Goal: Communication & Community: Answer question/provide support

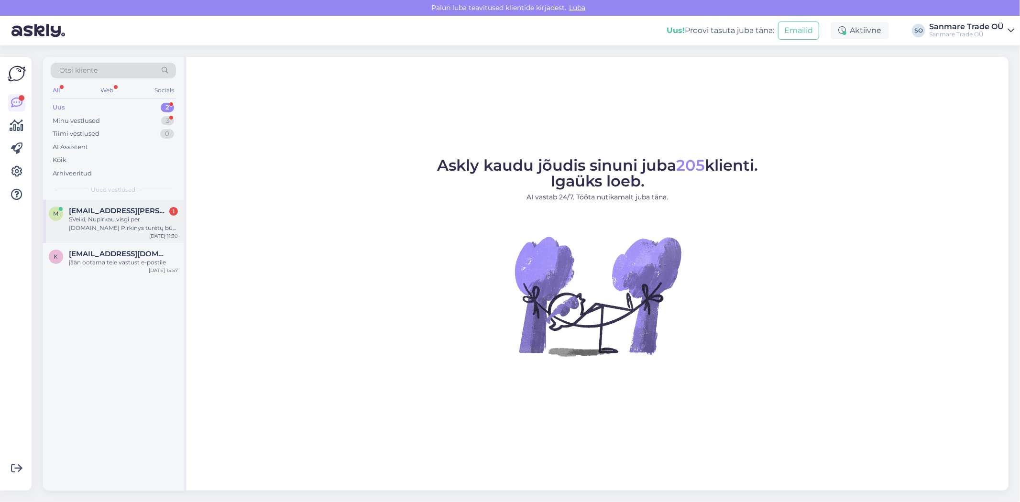
click at [133, 224] on div "SVeiki, Nupirkau visgi per [DOMAIN_NAME] Pirkinys turėtų būti rytoj - tačiau ne…" at bounding box center [123, 223] width 109 height 17
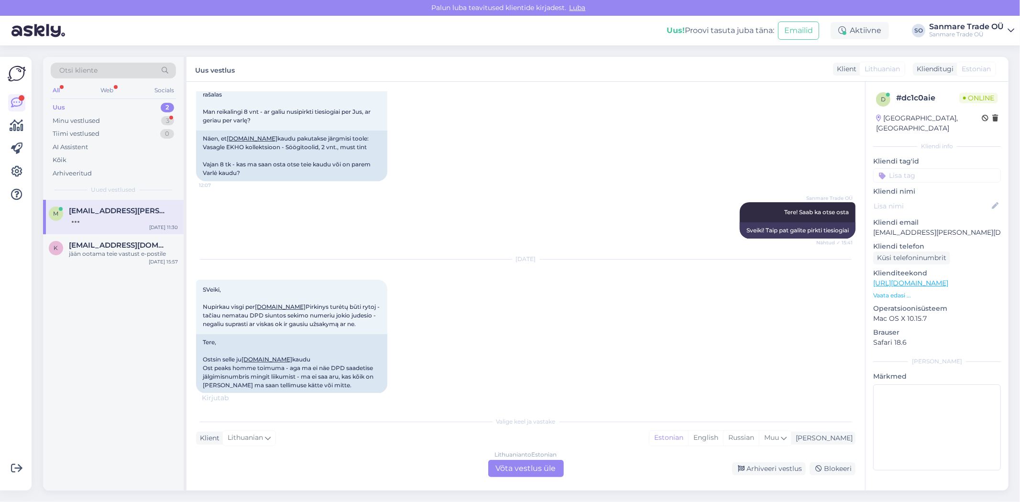
scroll to position [189, 0]
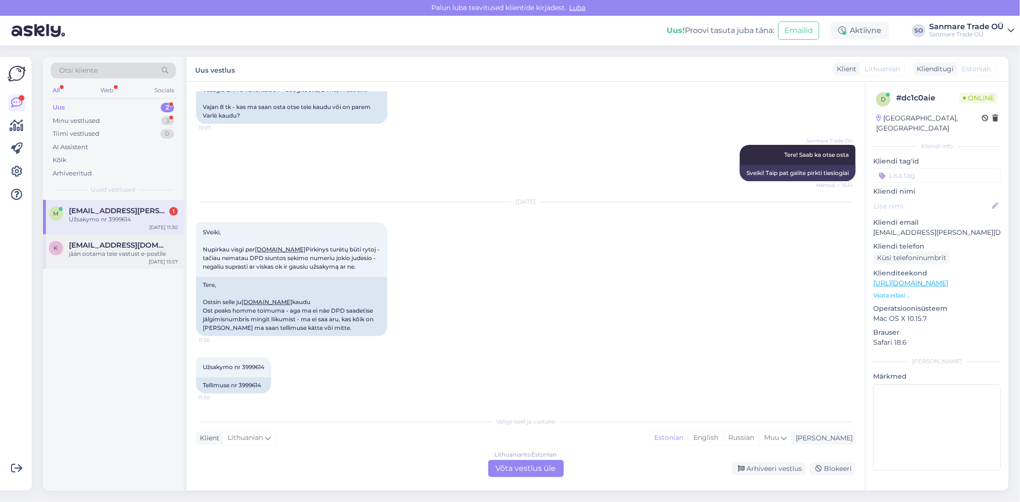
click at [103, 250] on div "jään ootama teie vastust e-postile" at bounding box center [123, 254] width 109 height 9
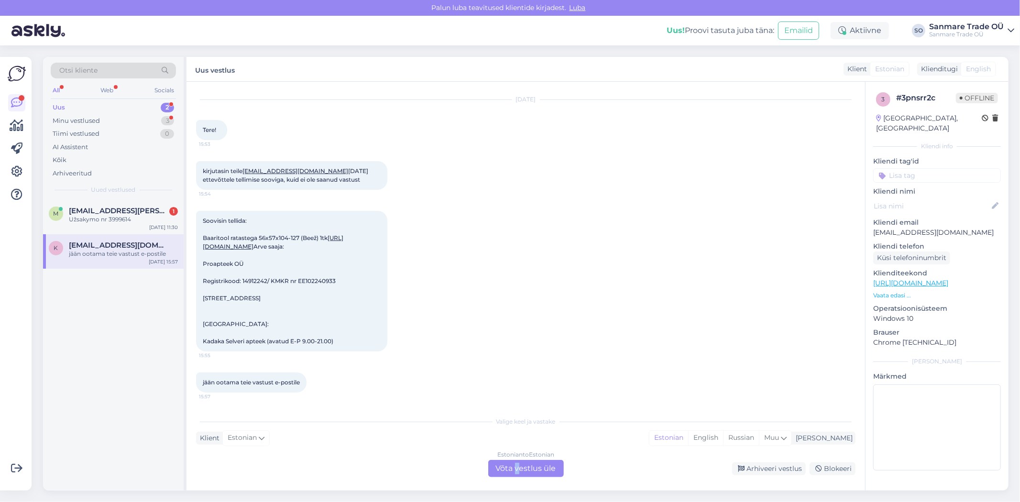
click at [517, 466] on div "Estonian to Estonian Võta vestlus üle" at bounding box center [526, 468] width 76 height 17
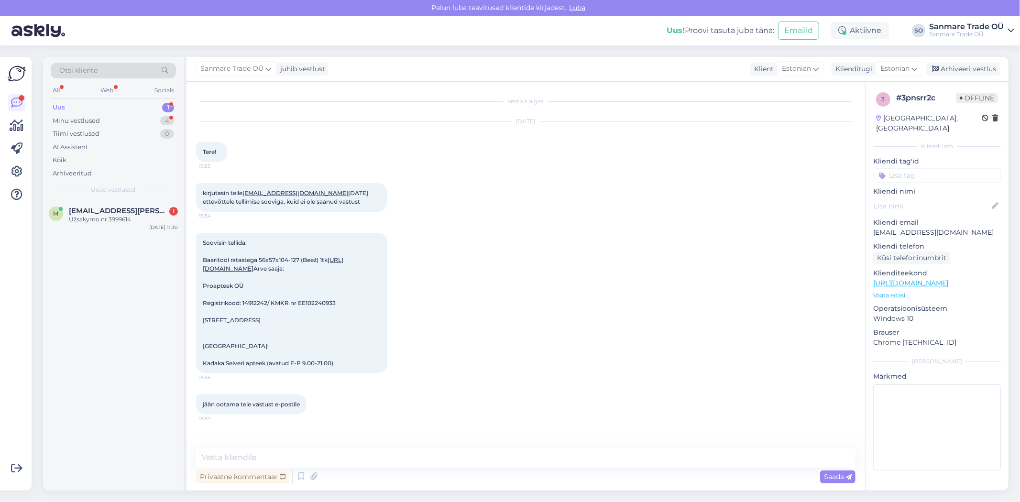
click at [978, 77] on div "Sanmare Trade OÜ juhib vestlust Klient Estonian Klienditugi Estonian Arhiveeri …" at bounding box center [597, 69] width 822 height 25
click at [978, 74] on div "Arhiveeri vestlus" at bounding box center [963, 69] width 74 height 13
click at [108, 230] on div "m [EMAIL_ADDRESS][PERSON_NAME][DOMAIN_NAME] 1 Užsakymo nr 3999614 [DATE] 11:30" at bounding box center [113, 217] width 141 height 34
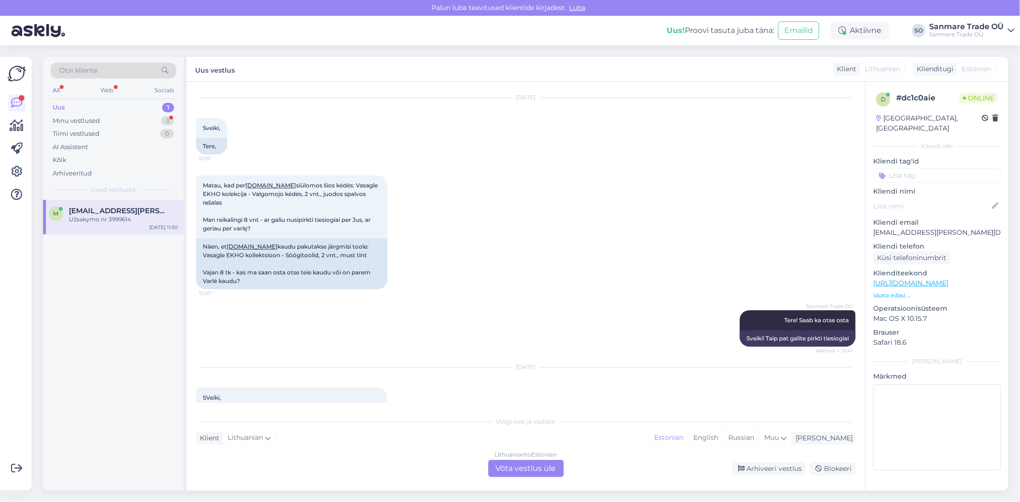
scroll to position [189, 0]
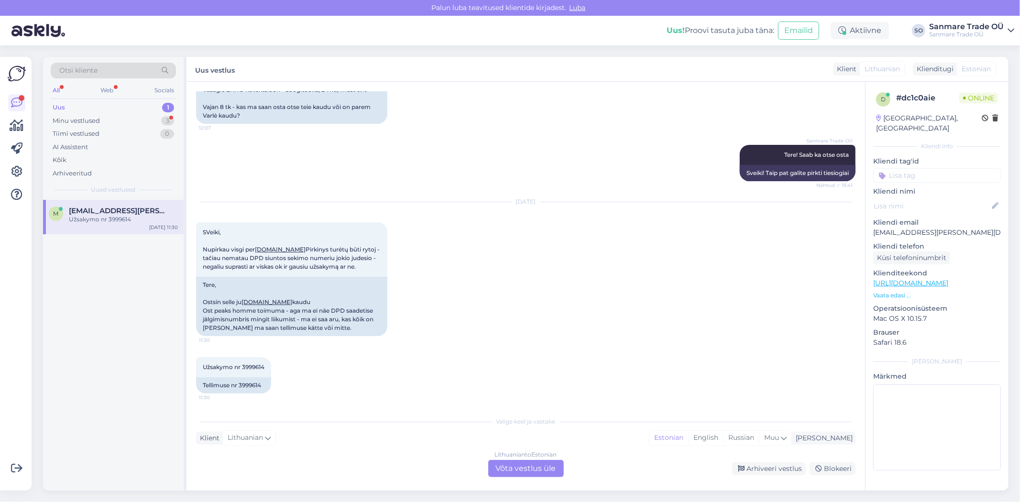
click at [526, 466] on div "Lithuanian to Estonian Võta vestlus üle" at bounding box center [526, 468] width 76 height 17
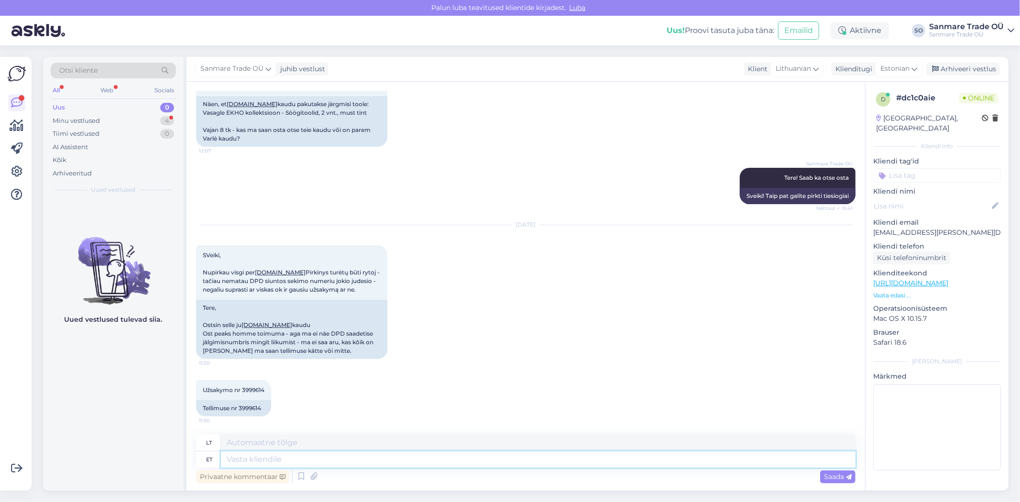
click at [316, 464] on textarea at bounding box center [538, 459] width 634 height 16
type textarea "Tere"
type textarea "Sveiki"
type textarea "Tere, [GEOGRAPHIC_DATA]"
type textarea "Sveiki,"
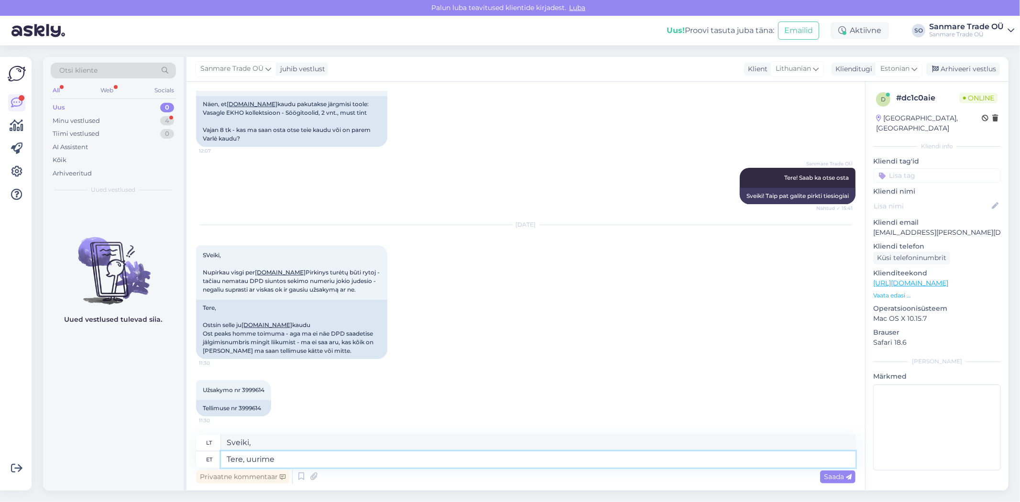
type textarea "Tere, uurime"
type textarea "Sveiki, pabandykime ištirti."
type textarea "Tere, uurime üle"
type textarea "Sveiki, patikrinkime."
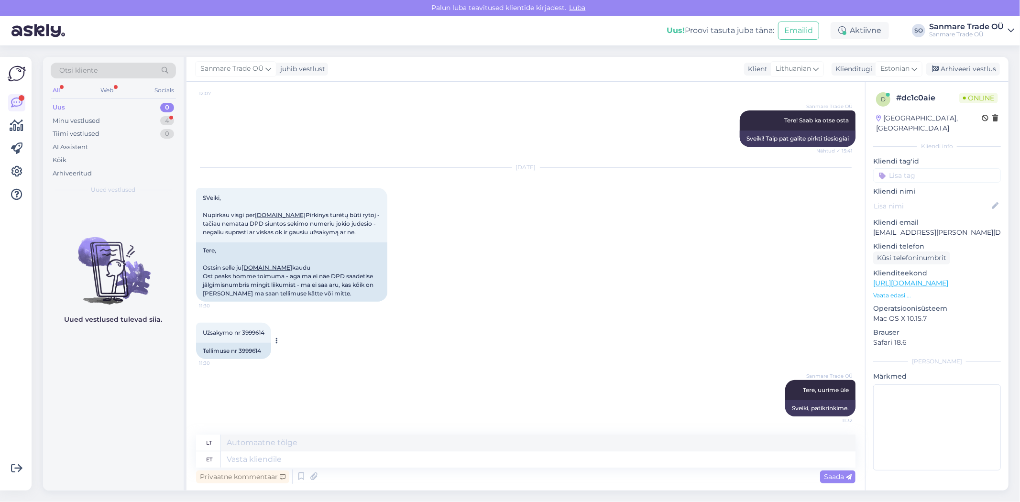
click at [244, 352] on div "Tellimuse nr 3999614" at bounding box center [233, 351] width 75 height 16
copy div "3999614"
click at [294, 459] on textarea at bounding box center [538, 459] width 634 height 16
type textarea "J"
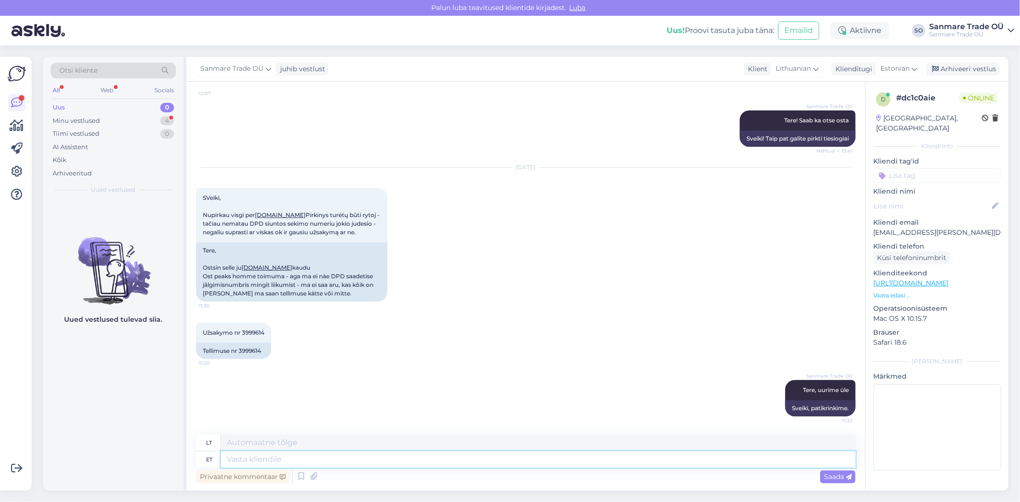
type textarea "J"
type textarea "Me"
type textarea "Mes"
type textarea "Me teeme to"
type textarea "Mes darome"
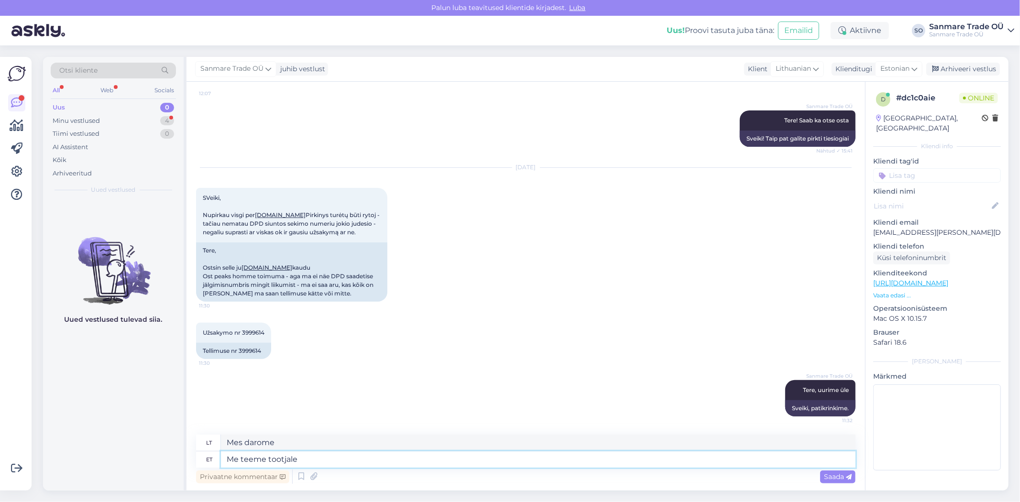
type textarea "Me teeme tootjale"
type textarea "Mes darome gamintojui"
type textarea "Me teeme tootjale päringu, et"
type textarea "Pateiksime prašymą gamintojui, kad"
type textarea "Me teeme tootjale päringu, et mis s"
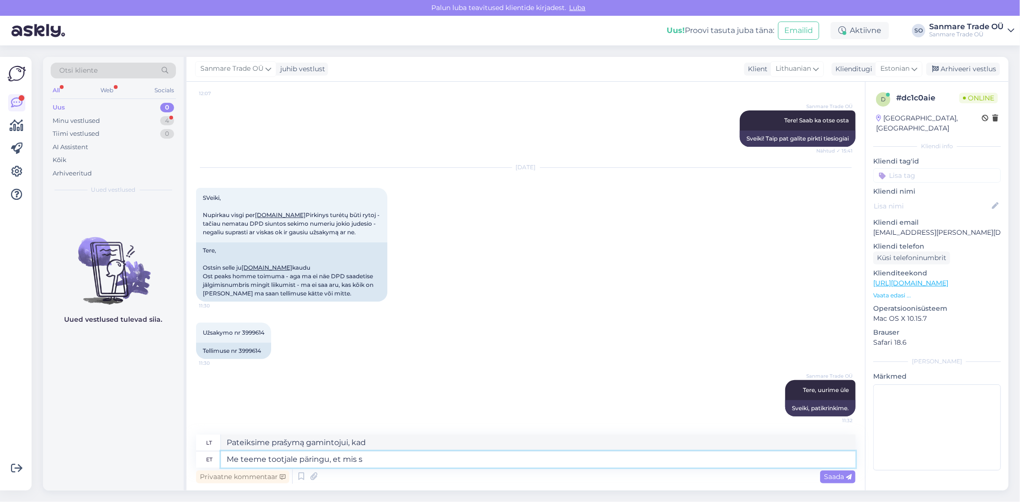
type textarea "Paklausime gamintojo, ką"
type textarea "Me teeme tootjale päringu, et mis seis D"
type textarea "Susisieksime su gamintoju, kad sužinotume, kokia yra situacija."
type textarea "Me teeme tootjale päringu, et mis seis DPD ko"
type textarea "Susisieksime su gamintoju, kad pasiteirautume apie DPD statusą."
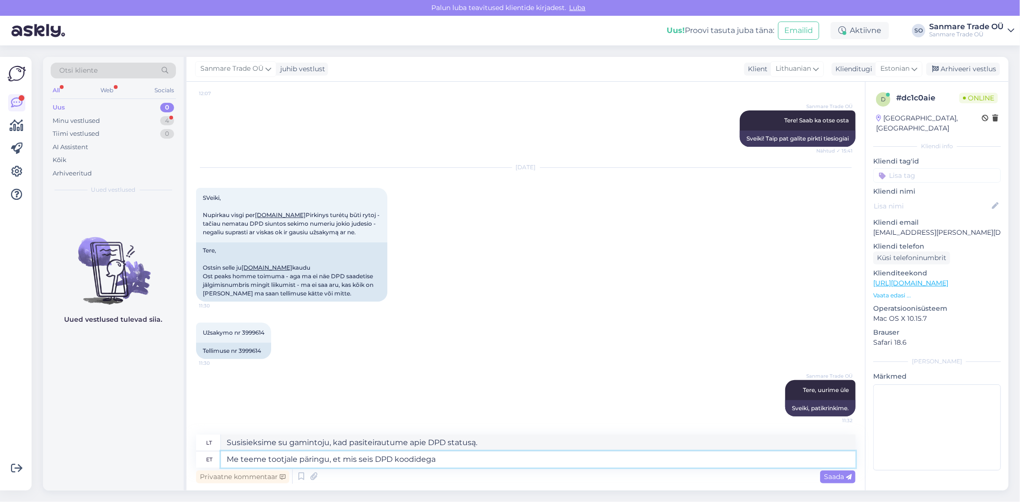
type textarea "Me teeme tootjale päringu, et mis seis DPD koodidega o"
type textarea "Mes paklausime gamintojo apie DPD kodų būseną."
type textarea "Me teeme tootjale päringu, et mis seis DPD koodidega on. V"
type textarea "Paklausime gamintojo, kokia yra DPD kodų būsena."
type textarea "Me teeme tootjale päringu, et mis seis DPD koodidega on. Võib-olla p"
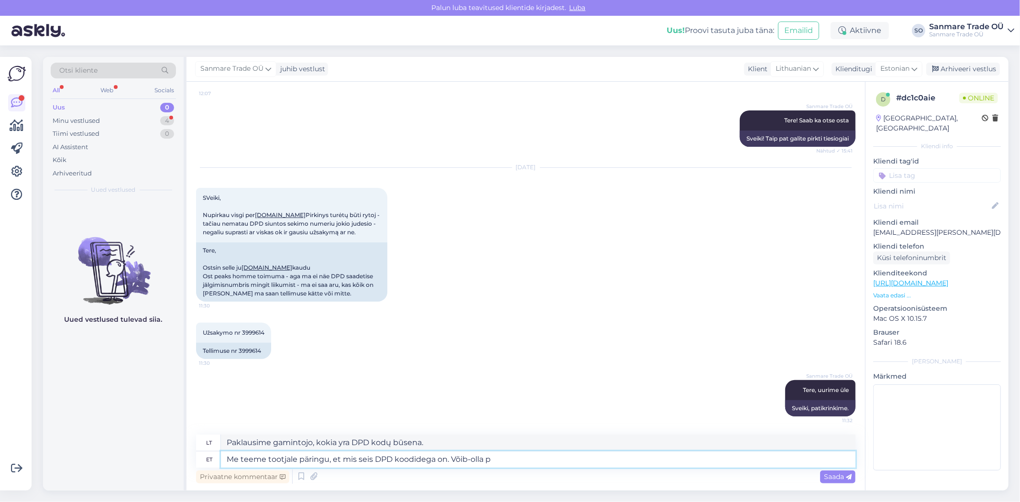
type textarea "Paklausime gamintojo, kokia DPD kodų būsena. Galbūt"
type textarea "Me teeme tootjale päringu, et mis seis DPD koodidega on. Võib-olla pole s"
type textarea "Paklausime gamintojo, kokia DPD kodų būsena. Galbūt ne."
type textarea "Me teeme tootjale päringu, et mis seis DPD koodidega on. Võib-olla pole sk"
type textarea "Paklausime gamintojo, kokia DPD kodų būsena. Galbūt nėra jokio sk"
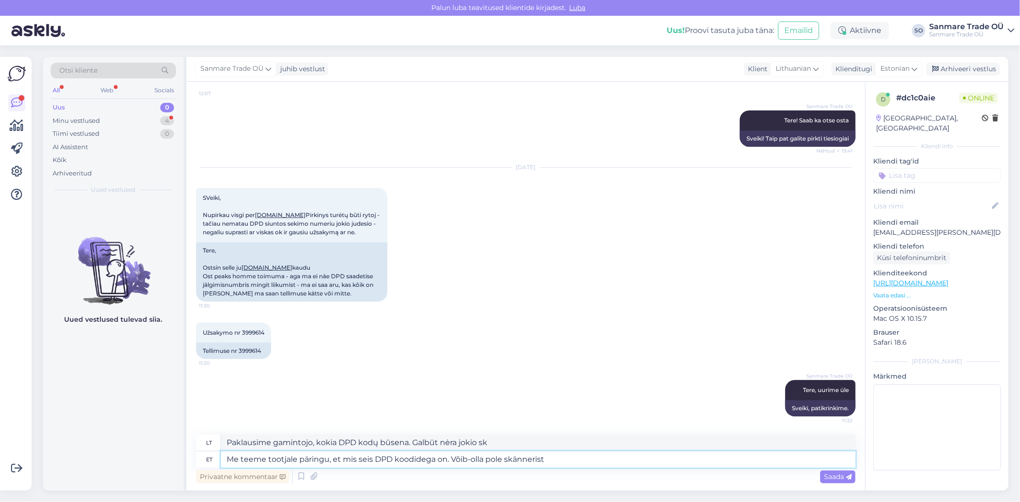
type textarea "Me teeme tootjale päringu, et mis seis DPD koodidega on. Võib-olla pole skänner…"
type textarea "Paklausime gamintojo, kokia DPD kodų būsena. Galbūt skaitytuvas neveikia."
type textarea "Me teeme tootjale päringu, et mis seis DPD koodidega on. Võib-olla pole skänner…"
type textarea "Paklausime gamintojo, kokia DPD kodų būsena. Galbūt skaitytuvas jų nenuskaitė."
type textarea "Me teeme tootjale päringu, et mis seis DPD koodidega on. Võib-olla pole skänner…"
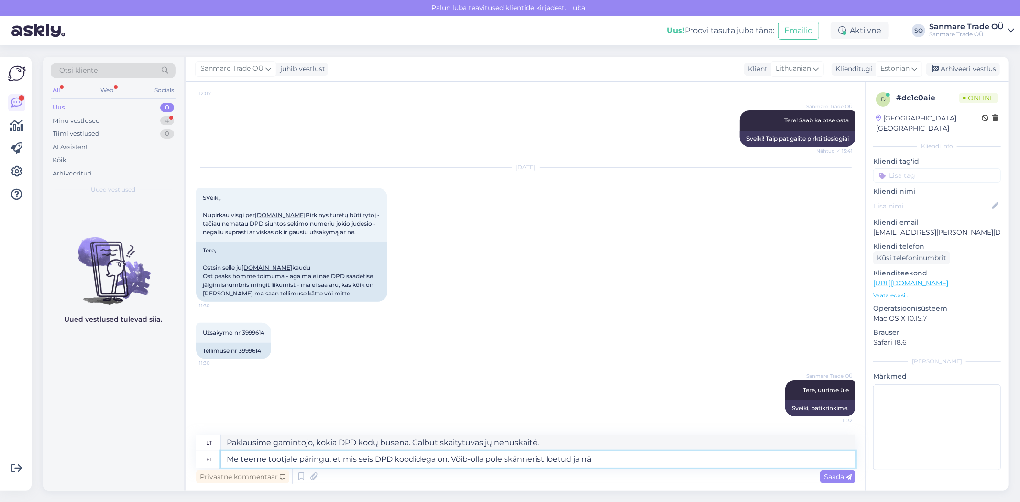
type textarea "Paklausime gamintojo, kokia DPD kodų būsena. Galbūt skaitytuvas jų nenuskaitė ir"
type textarea "Me teeme tootjale päringu, et mis seis DPD koodidega on. Võib-olla pole skänner…"
type textarea "Paklausime gamintojo, kokia DPD kodų būsena. Galbūt skaitytuvas jų nenuskaitė i…"
type textarea "Me teeme tootjale päringu, et mis seis DPD koodidega on. Võib-olla pole skänner…"
type textarea "Paklausime gamintojo, kokia DPD kodų būsena. Galbūt skaitytuvas jų nenuskaitė i…"
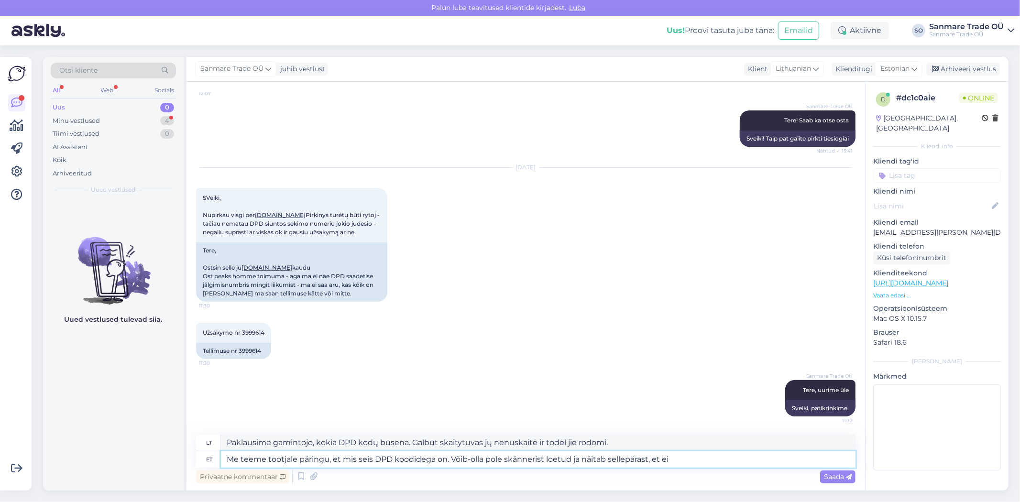
type textarea "Me teeme tootjale päringu, et mis seis DPD koodidega on. Võib-olla pole skänner…"
type textarea "Paklausime gamintojo, kokia DPD kodų būsena. Galbūt skaitytuvas jų nenuskaitė i…"
type textarea "Me teeme tootjale päringu, et mis seis DPD koodidega on. Võib-olla pole skänner…"
type textarea "Paklausime gamintojo, kokia DPD kodų būsena. Galbūt skaitytuvas jų nenuskaitė i…"
type textarea "Me teeme tootjale päringu, et mis seis DPD koodidega on. Võib-olla pole skänner…"
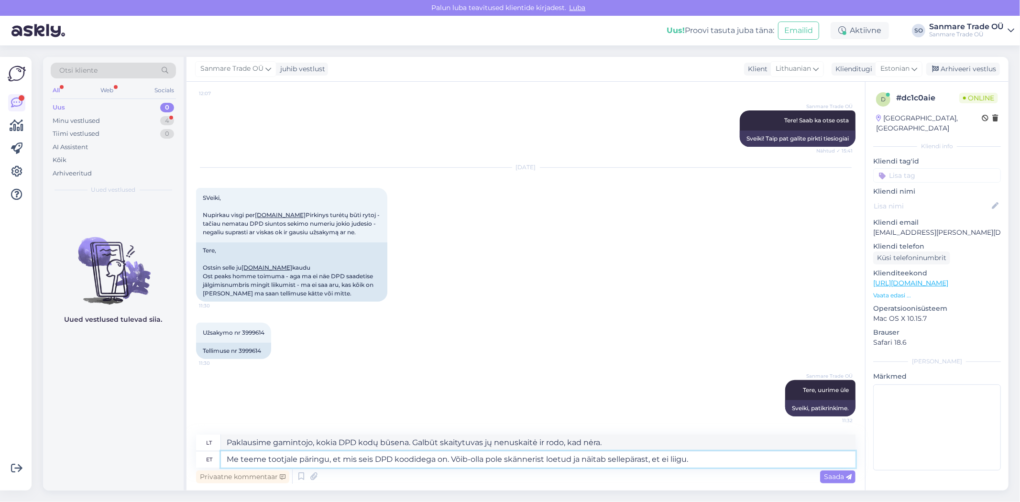
type textarea "Paklausime gamintojo, kokia DPD kodų būsena. Galbūt skaitytuvas jų nenuskaitė i…"
type textarea "Me teeme tootjale päringu, et mis seis DPD koodidega on. Võib-olla pole skänner…"
click at [835, 474] on span "Saada" at bounding box center [838, 476] width 28 height 9
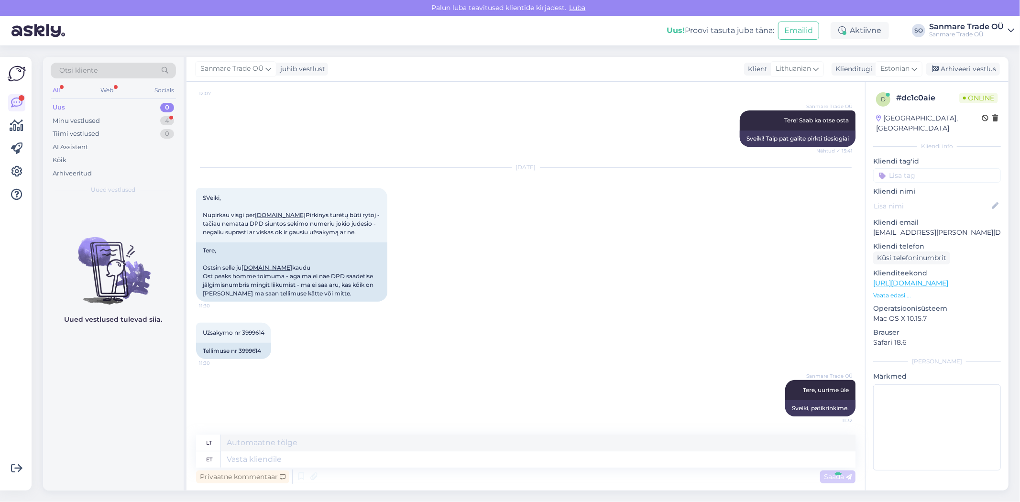
scroll to position [307, 0]
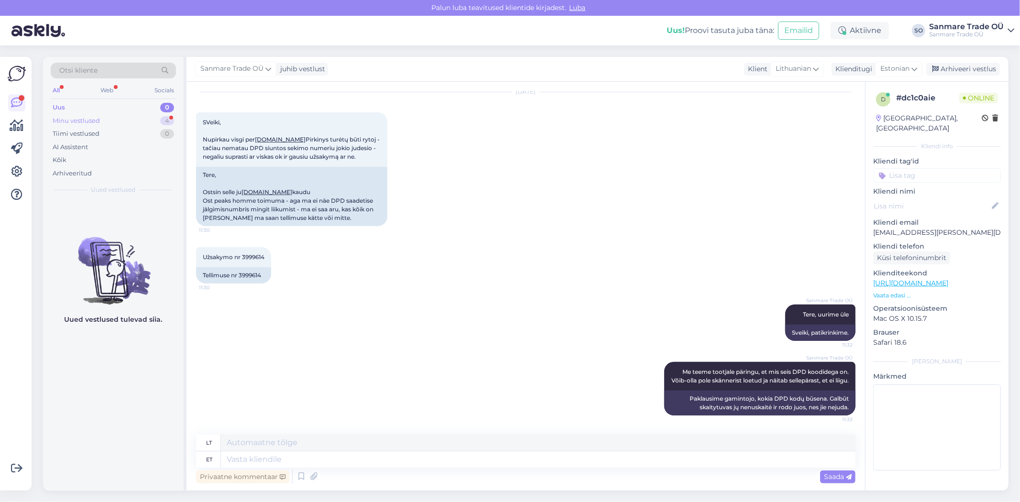
click at [113, 120] on div "Minu vestlused 4" at bounding box center [113, 120] width 125 height 13
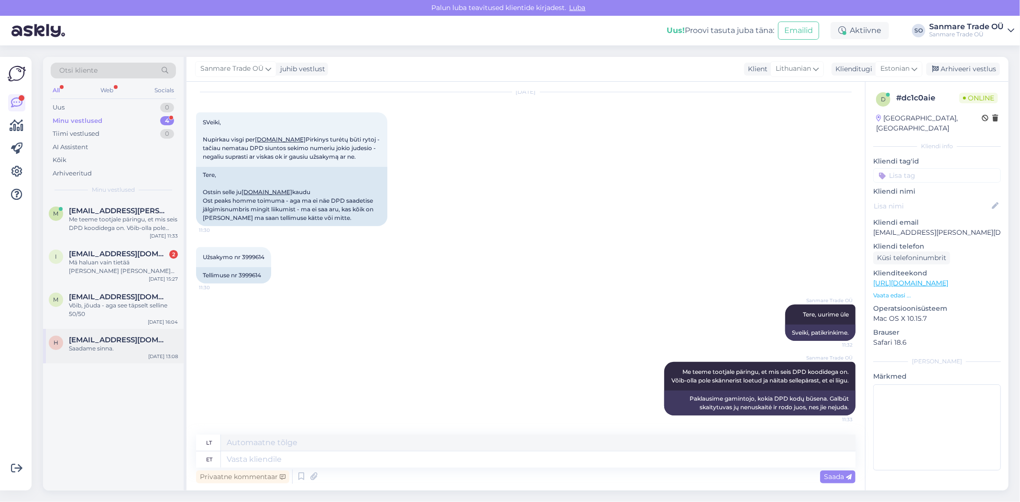
click at [110, 352] on div "Saadame sinna." at bounding box center [123, 348] width 109 height 9
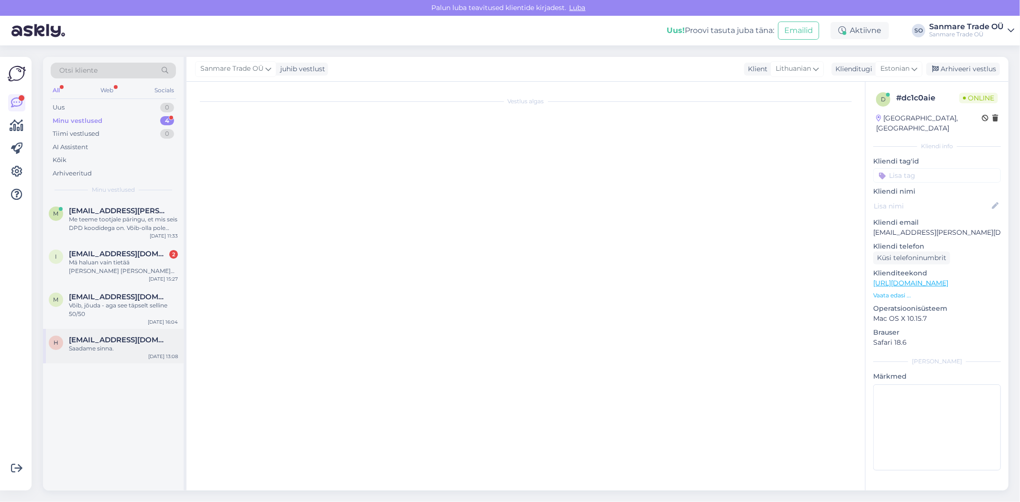
scroll to position [0, 0]
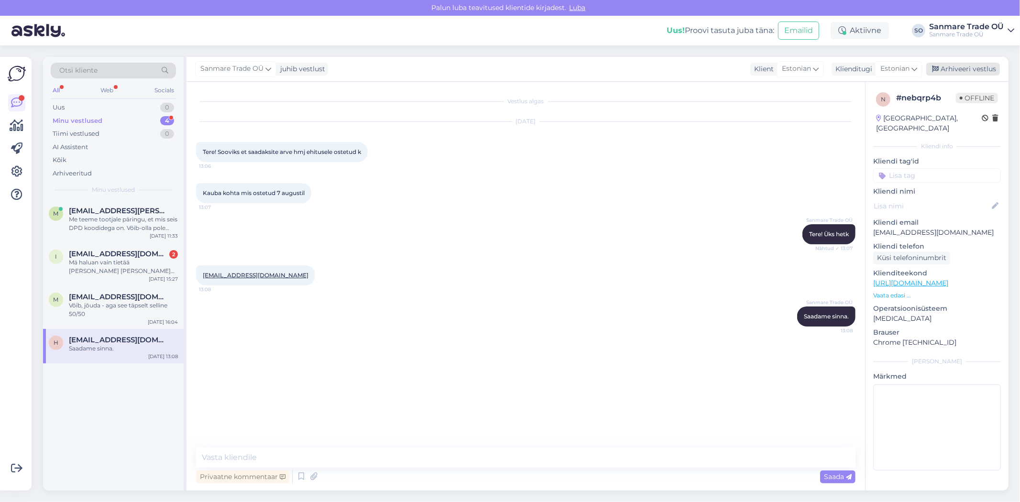
click at [979, 67] on div "Arhiveeri vestlus" at bounding box center [963, 69] width 74 height 13
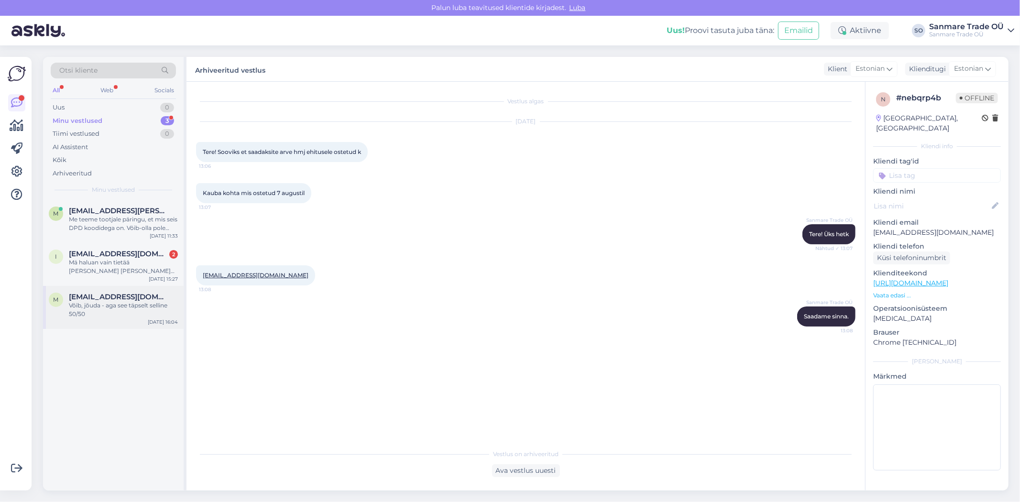
click at [109, 304] on div "Võib, jõuda - aga see täpselt selline 50/50" at bounding box center [123, 309] width 109 height 17
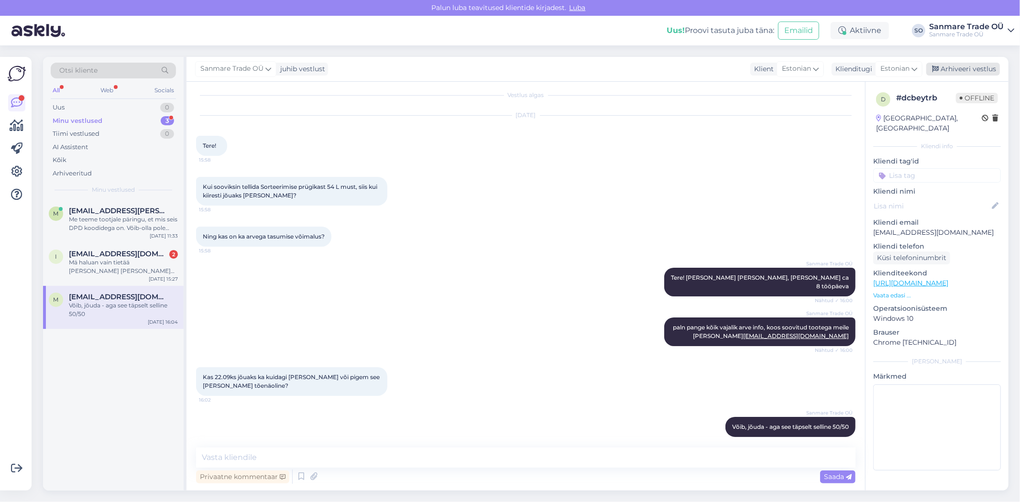
click at [978, 70] on div "Arhiveeri vestlus" at bounding box center [963, 69] width 74 height 13
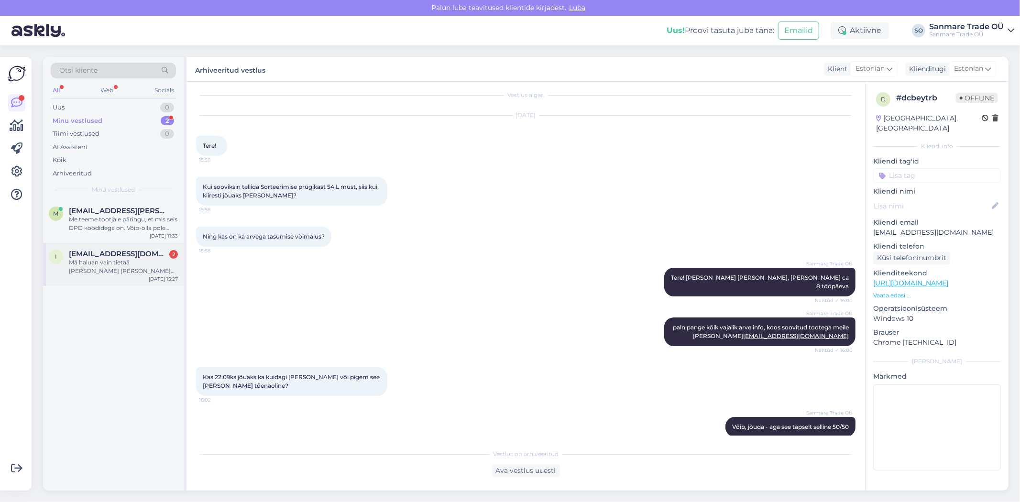
click at [120, 257] on span "[EMAIL_ADDRESS][DOMAIN_NAME]" at bounding box center [118, 254] width 99 height 9
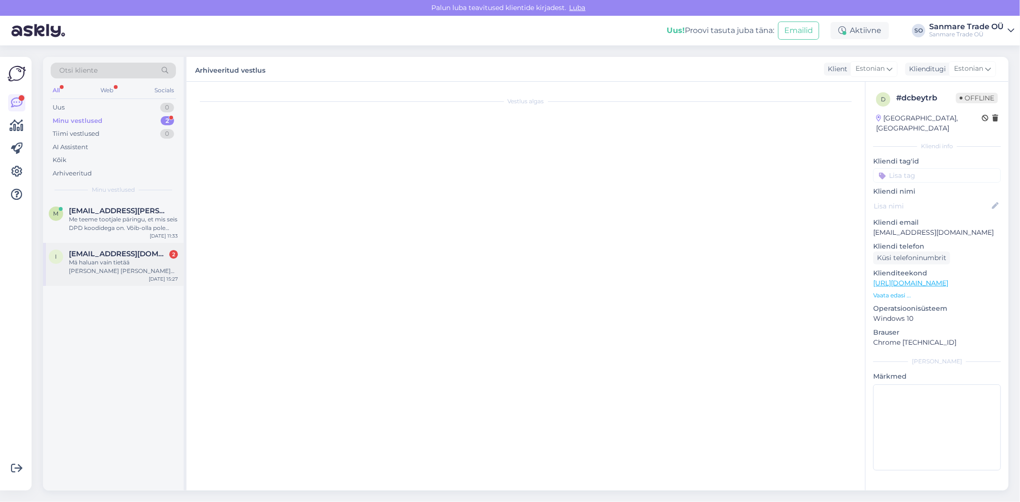
scroll to position [4000, 0]
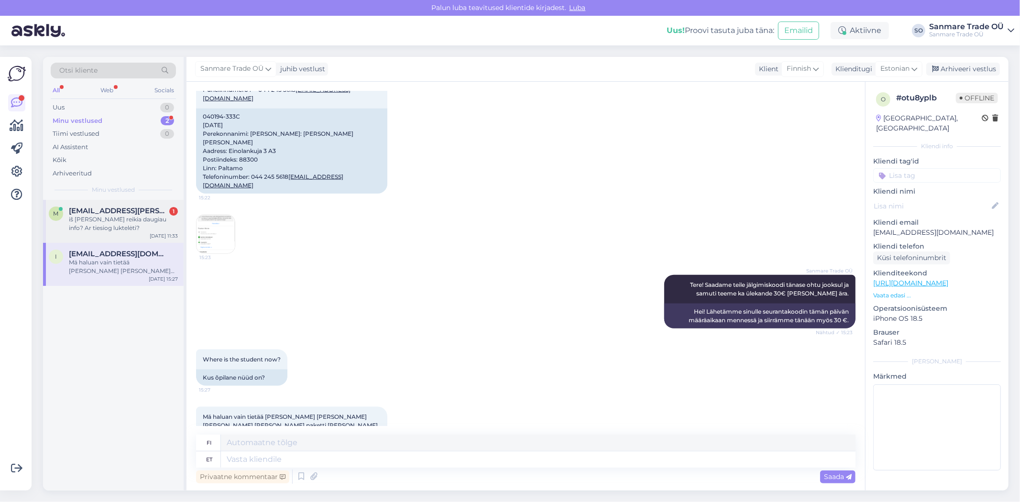
click at [84, 218] on div "iš [PERSON_NAME] reikia daugiau info? Ar tiesiog luktelėti?" at bounding box center [123, 223] width 109 height 17
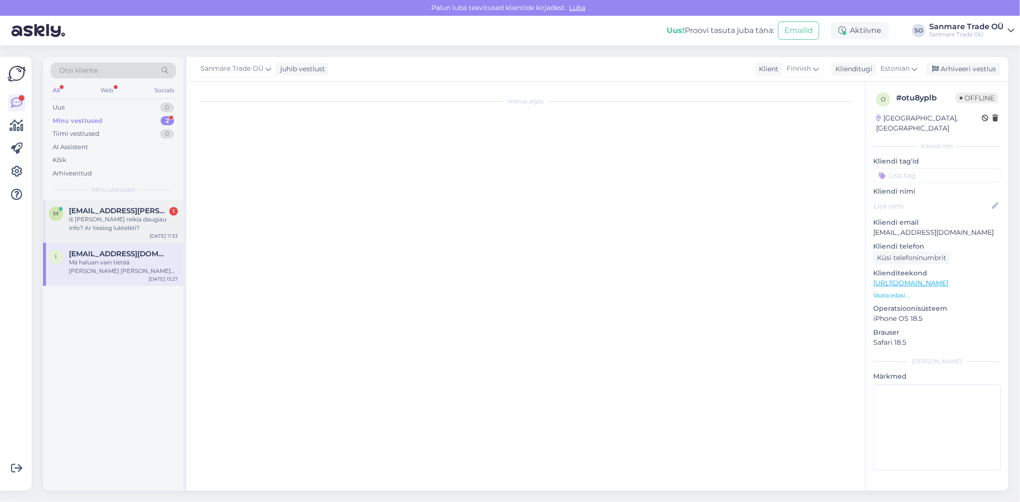
scroll to position [365, 0]
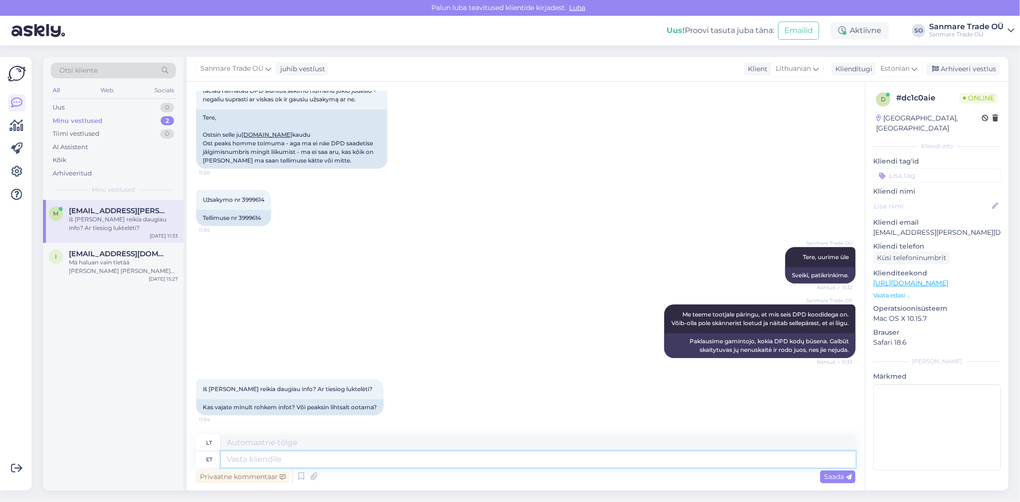
click at [242, 460] on textarea at bounding box center [538, 459] width 634 height 16
paste textarea "Nemuno 5, Nemunaitis, 64205"
type textarea "Nemuno 5, Nemunaitis, 64205"
type textarea "Nemuno 5, Nemunaitis, 64205 ja t"
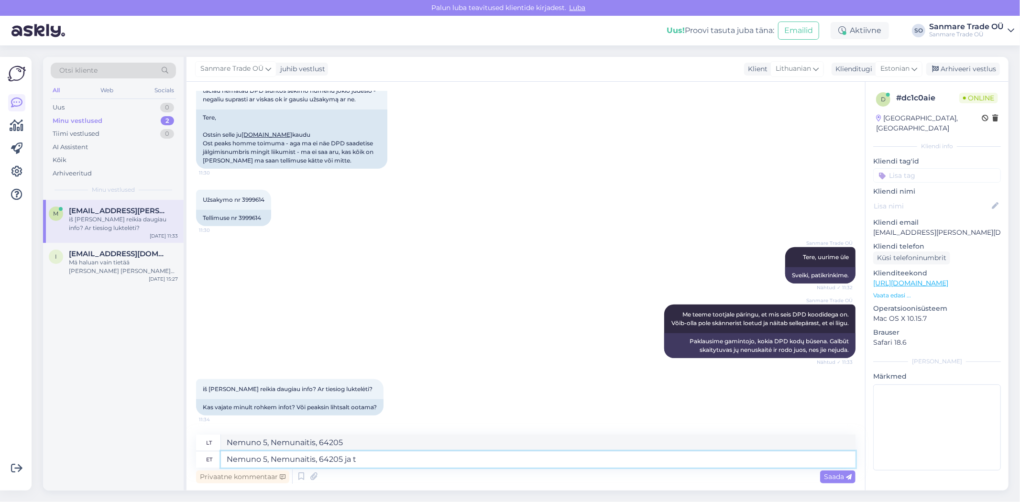
type textarea "Nemuno 5, Nemunaitis, 64205 ir"
type textarea "Nemuno 5, Nemunaitis, 64205 ja tel"
type textarea "Nemuno 5, Nemunaitis, 64205 ir tel"
click at [378, 461] on textarea "Nemuno 5, Nemunaitis, 64205 ja tel" at bounding box center [538, 459] width 634 height 16
paste textarea "[PHONE_NUMBER]"
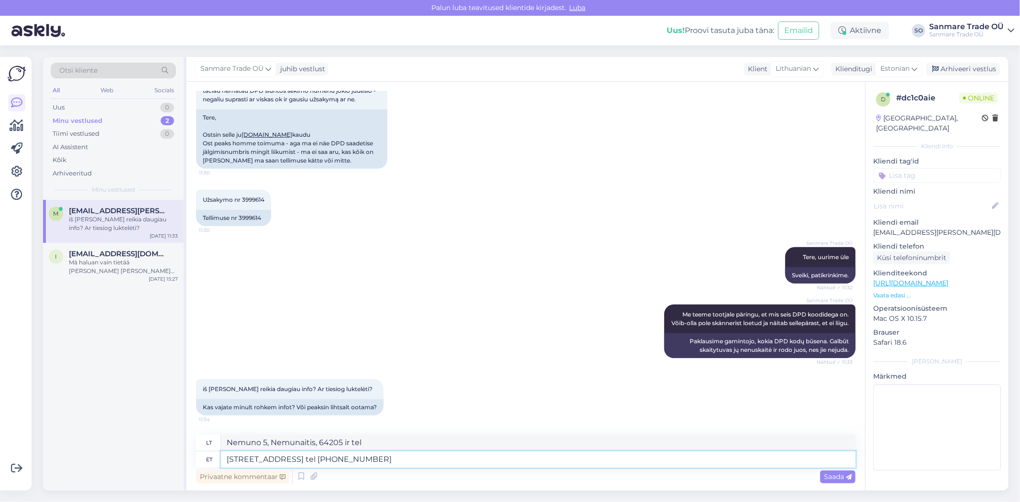
type textarea "[STREET_ADDRESS] tel [PHONE_NUMBER] o"
type textarea "Nemuno 5, Nemunaitis, 64205 ir tel. [PHONE_NUMBER]"
type textarea "[STREET_ADDRESS] tel [PHONE_NUMBER] on õ"
type textarea "Nemuno 5, Nemunaitis, 64205 ir telefonas [PHONE_NUMBER] yra"
type textarea "[STREET_ADDRESS] tel [PHONE_NUMBER] on õige?"
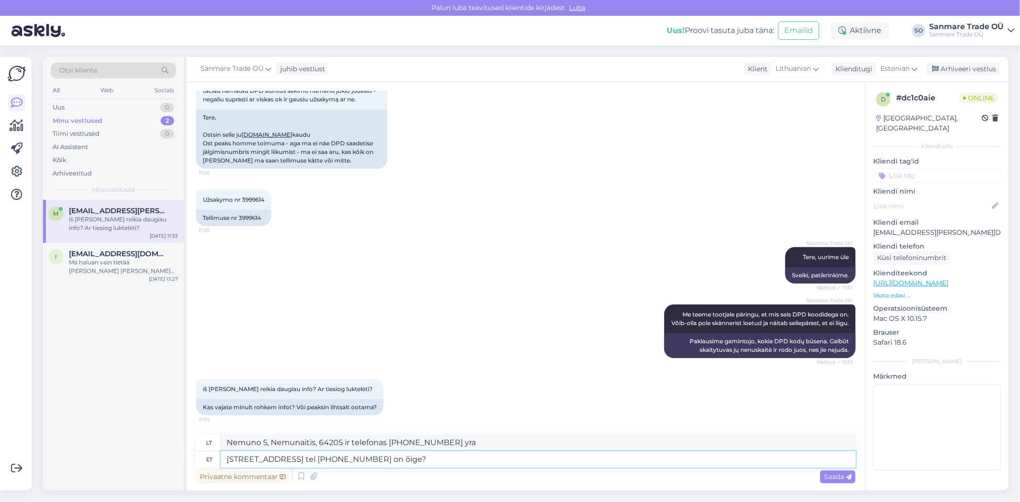
type textarea "Nemuno 5, Nemunaitis, 64205 ir telefono numeris [PHONE_NUMBER] teisingas?"
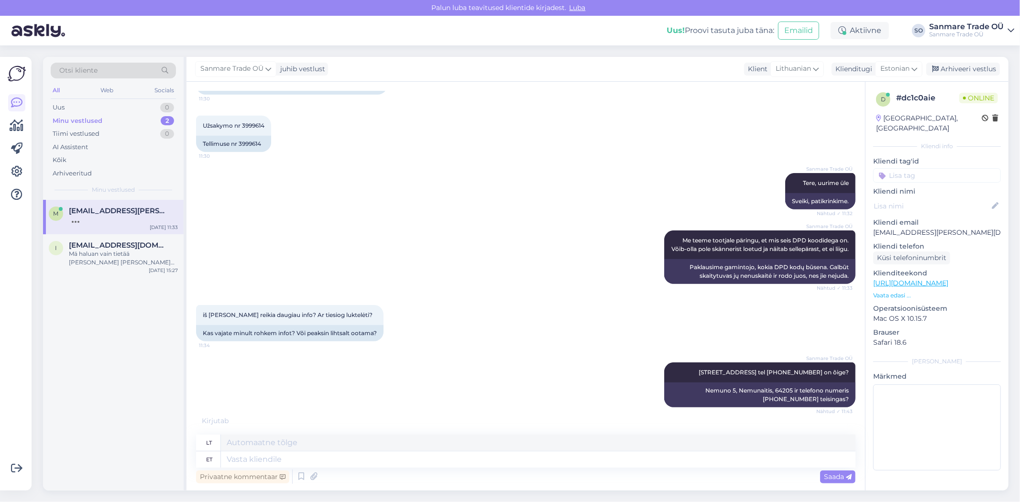
scroll to position [488, 0]
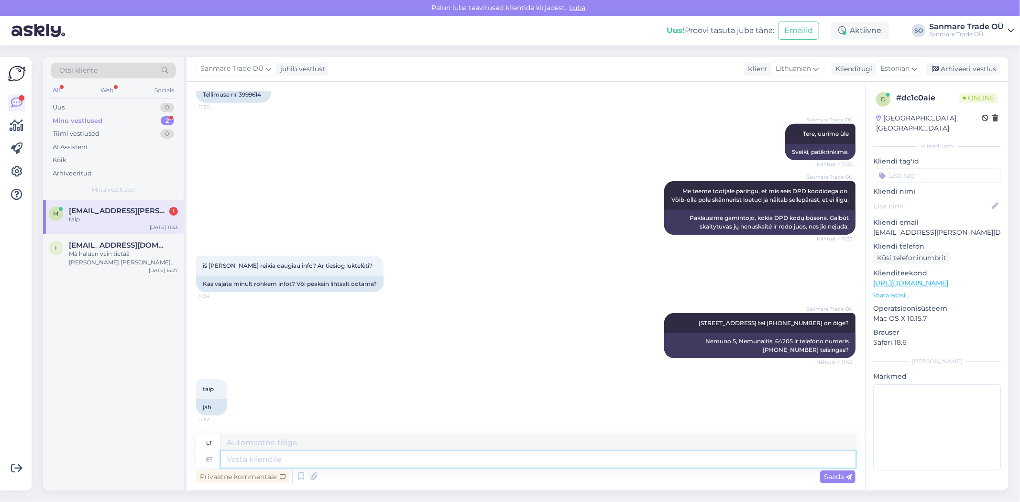
click at [285, 457] on textarea at bounding box center [538, 459] width 634 height 16
type textarea "Selge, si"
type textarea "Aišku,"
type textarea "Selge, siis"
type textarea "[PERSON_NAME], tada."
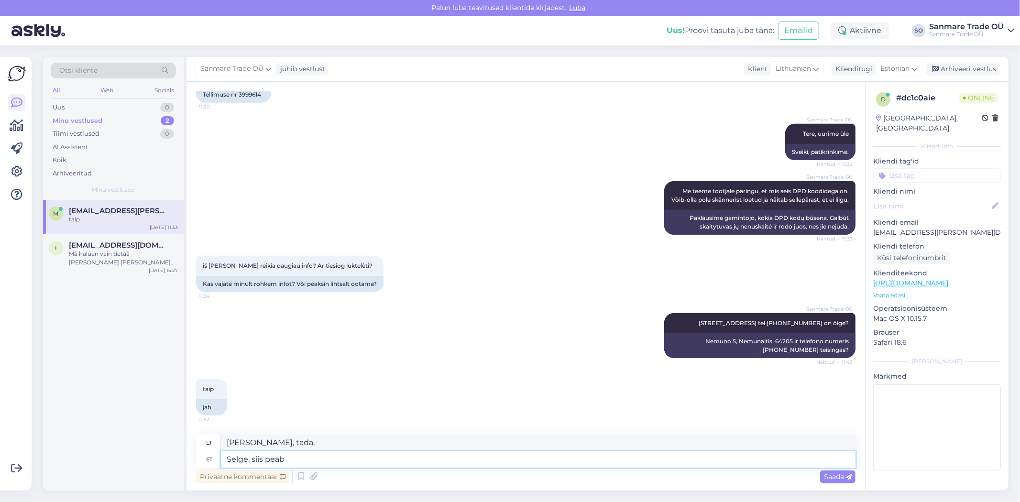
type textarea "Selge, siis peab"
type textarea "Gerai, tada jūs turite"
type textarea "Selge, siis peab hetkel o"
type textarea "Gerai, tada [PERSON_NAME] būti dabar."
type textarea "Selge, siis peab hetkel ootama j"
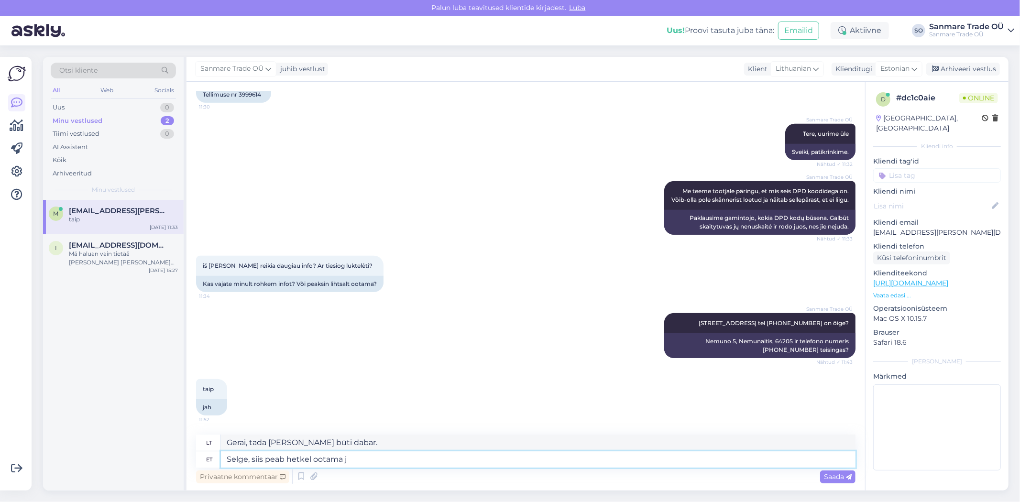
type textarea "[PERSON_NAME], tada kol kas teks palaukti."
type textarea "Selge, siis peab hetkel ootama jääma ja"
type textarea "[PERSON_NAME], tada kol kas teks tik palaukti."
type textarea "Selge, siis peab hetkel ootama jääma ja k"
type textarea "[PERSON_NAME], tada beliks palaukti ir pamatyti."
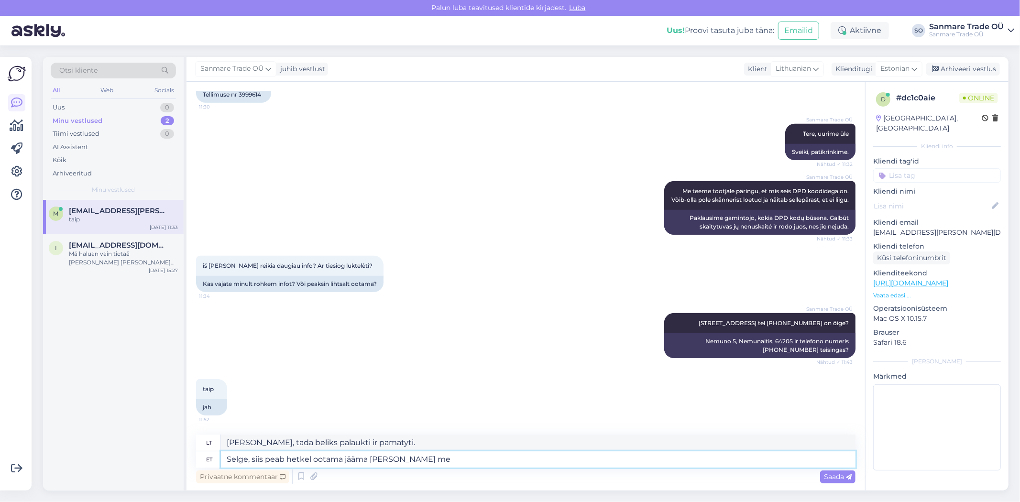
type textarea "Selge, siis peab hetkel ootama jääma [PERSON_NAME] me s"
type textarea "Gerai, tada turime palaukti dabar ir jei"
type textarea "Selge, siis peab hetkel ootama jääma [PERSON_NAME] me sa"
type textarea "Gerai, tada turime palaukti dabar ir jei mes"
type textarea "Selge, siis peab hetkel ootama jääma [PERSON_NAME] me [PERSON_NAME]"
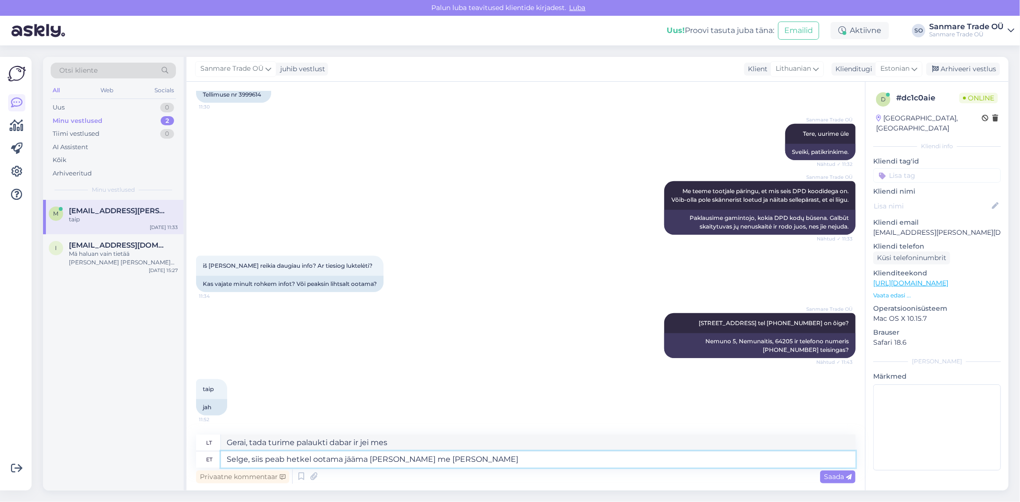
type textarea "[PERSON_NAME], tada teks palaukti dabar ir kol gausime"
type textarea "Selge, siis peab hetkel ootama jääma [PERSON_NAME] me [PERSON_NAME] targemaks, …"
type textarea "Gerai, teks palaukti kol kas, kol tapsime protingesni."
type textarea "Selge, siis peab hetkel ootama jääma [PERSON_NAME] me [PERSON_NAME] targemaks, …"
type textarea "Gerai, teks palaukti dabar, o tada, kai tapsime protingesni."
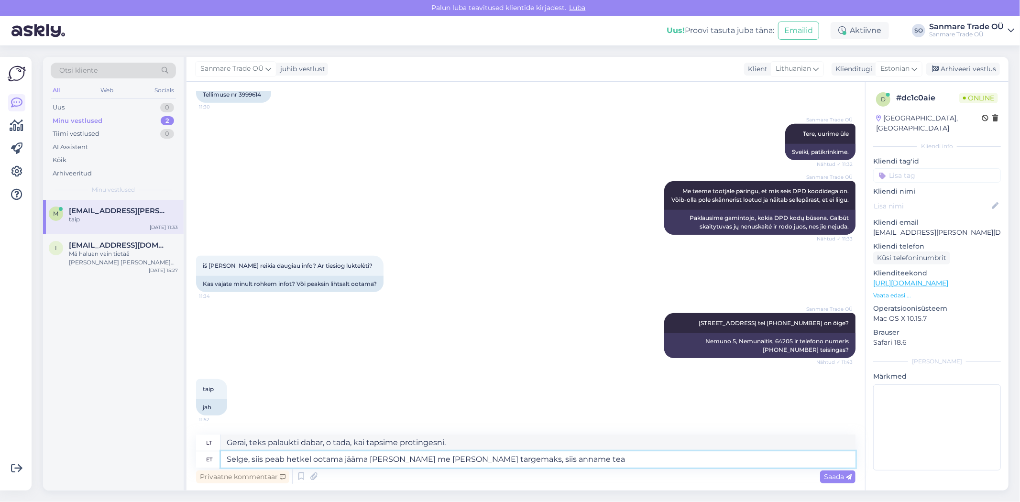
type textarea "Selge, siis peab hetkel ootama jääma [PERSON_NAME] me [PERSON_NAME] targemaks, …"
type textarea "Gerai, teks palaukti, o kai tapsime protingesni, tada ir pasakysime."
type textarea "Selge, siis peab hetkel ootama jääma [PERSON_NAME] me [PERSON_NAME] targemaks, …"
type textarea "[PERSON_NAME], [PERSON_NAME] kas belieka palaukti ir pažiūrėti, o kai tapsime p…"
type textarea "Selge, siis peab hetkel ootama jääma [PERSON_NAME] me [PERSON_NAME] targemaks, …"
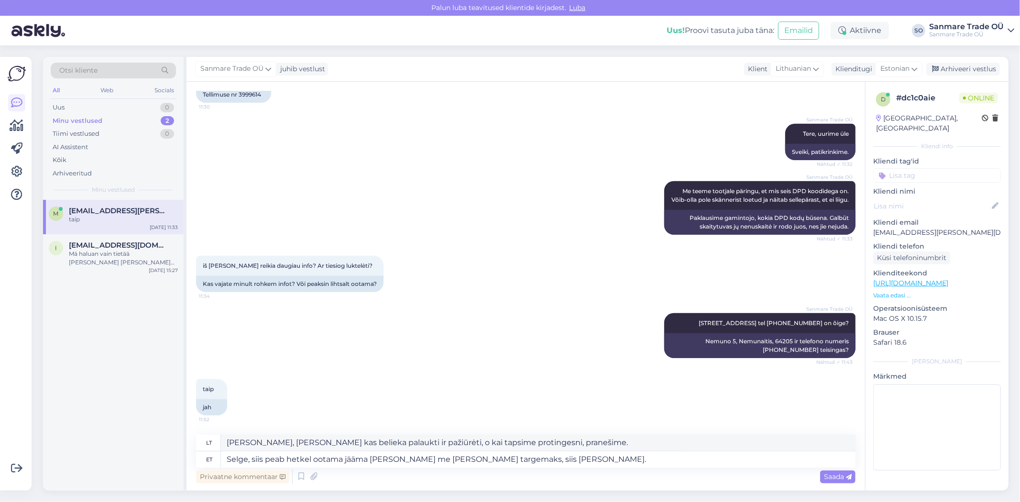
click at [844, 484] on div "Privaatne kommentaar Saada" at bounding box center [525, 477] width 659 height 18
click at [842, 475] on span "Saada" at bounding box center [838, 476] width 28 height 9
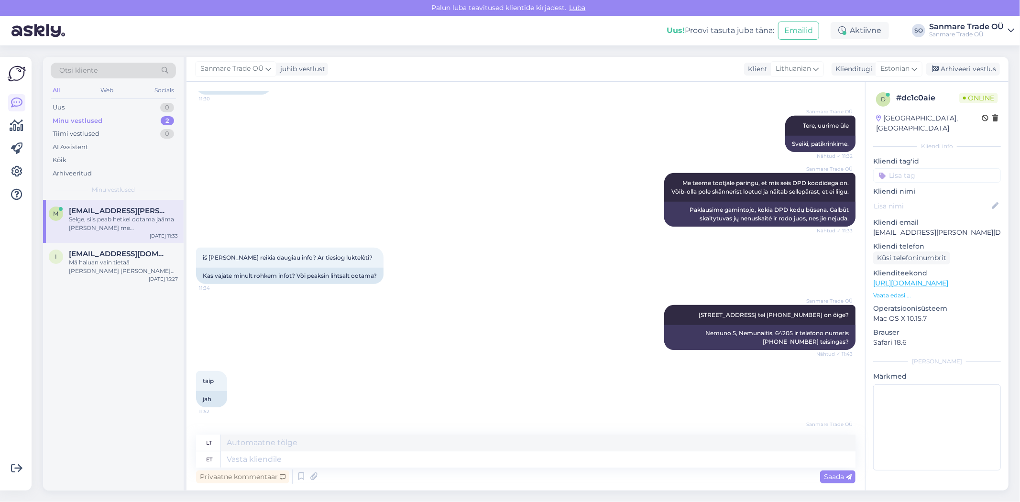
scroll to position [562, 0]
